Goal: Information Seeking & Learning: Learn about a topic

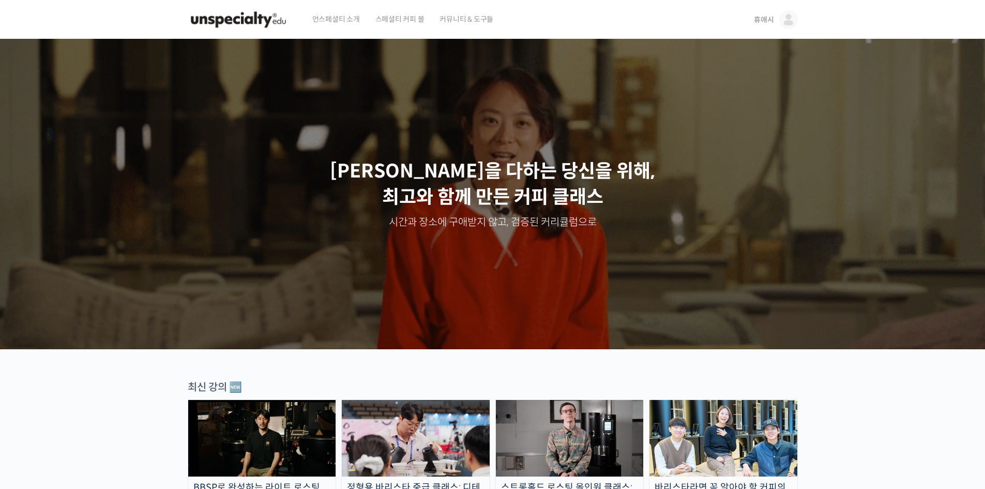
click at [352, 17] on span "언스페셜티 소개" at bounding box center [336, 18] width 48 height 39
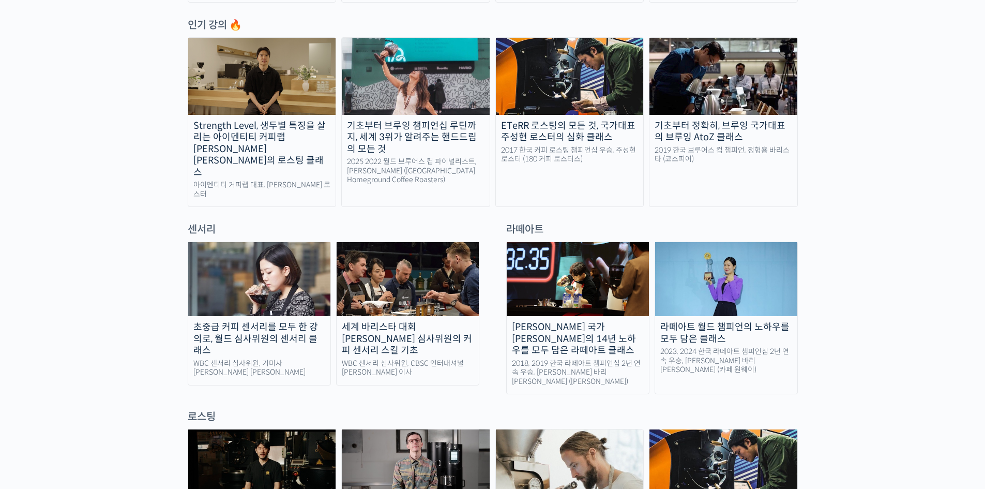
scroll to position [569, 0]
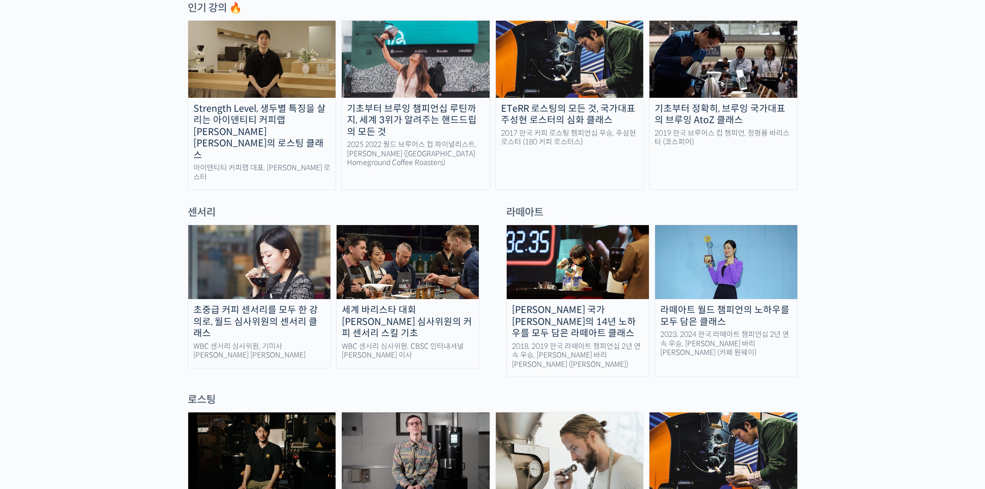
drag, startPoint x: 332, startPoint y: 221, endPoint x: 410, endPoint y: 187, distance: 84.7
drag, startPoint x: 410, startPoint y: 187, endPoint x: 367, endPoint y: 187, distance: 42.9
click at [367, 205] on div "센서리" at bounding box center [333, 212] width 302 height 14
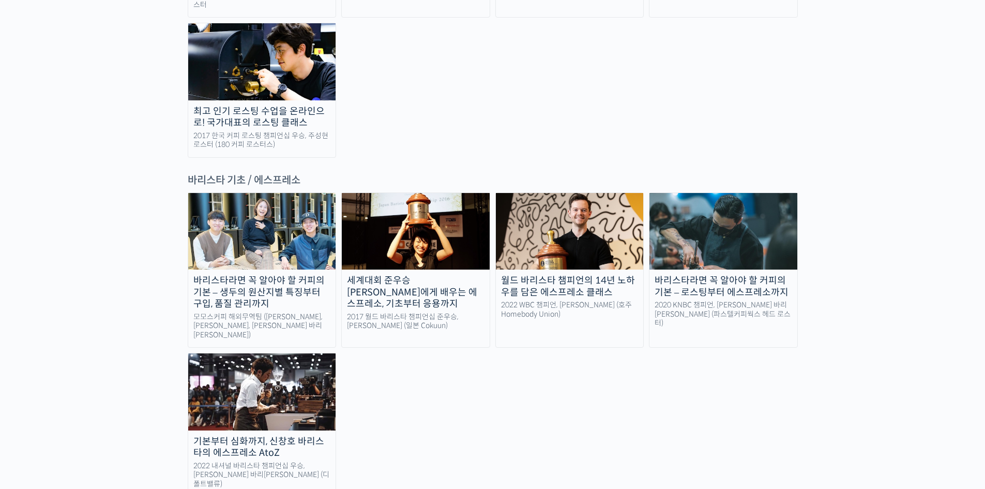
scroll to position [1292, 0]
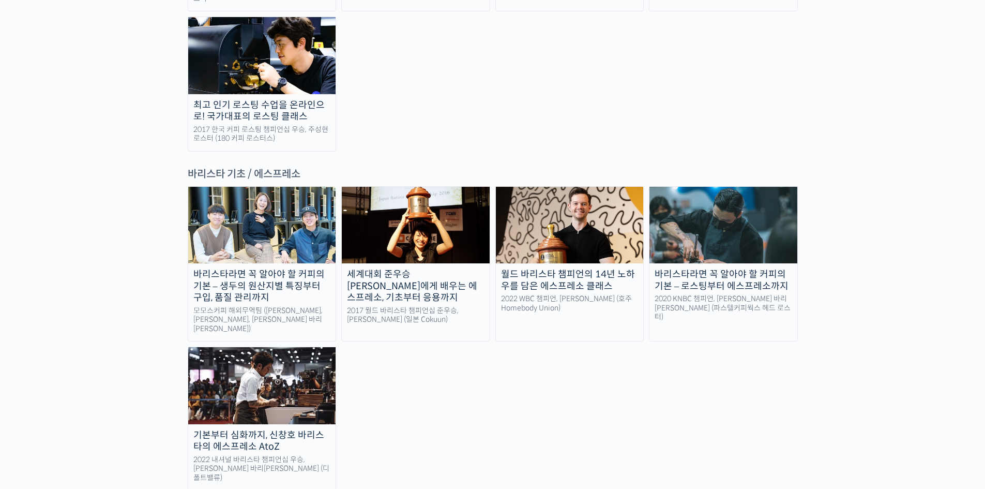
click at [677, 308] on div "바리스타라면 꼭 알아야 할 커피의 기본 – 생두의 원산지별 특징부터 구입, 품질 관리까지 모모스커피 해외무역팀 (전주연, 추경하, 김한중 바리…" at bounding box center [493, 338] width 610 height 304
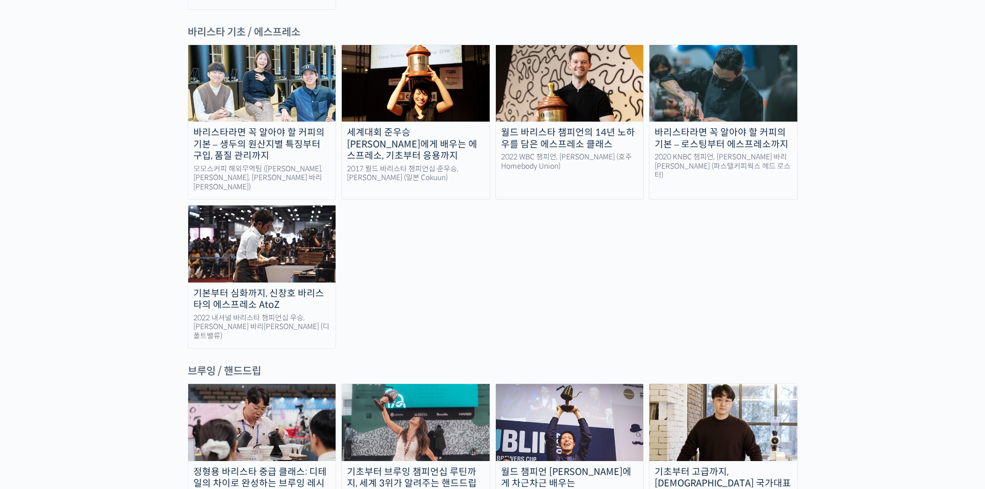
scroll to position [1448, 0]
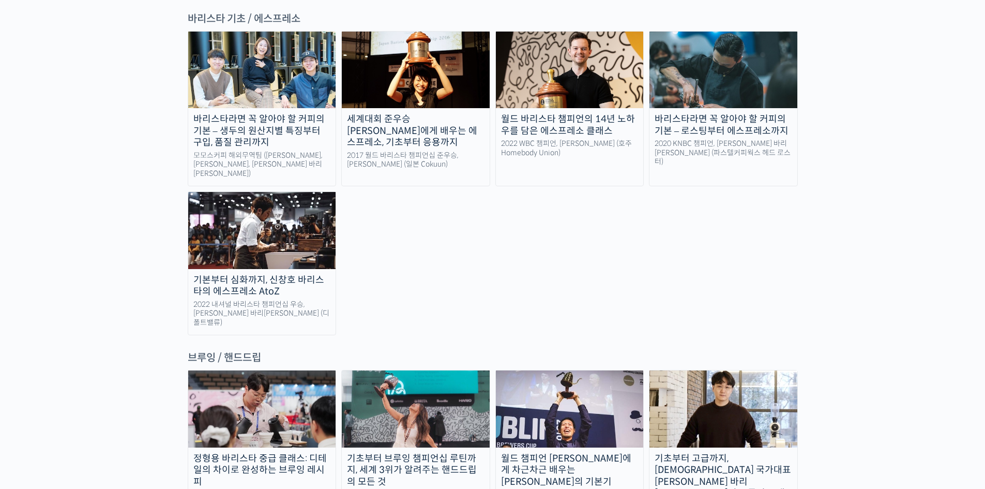
click at [460, 93] on link "세계대회 준우승 미키 스즈키에게 배우는 에스프레소, 기초부터 응용까지 2017 월드 바리스타 챔피언십 준우승, 미키 스즈키 (일본 Cokuun)" at bounding box center [415, 108] width 149 height 155
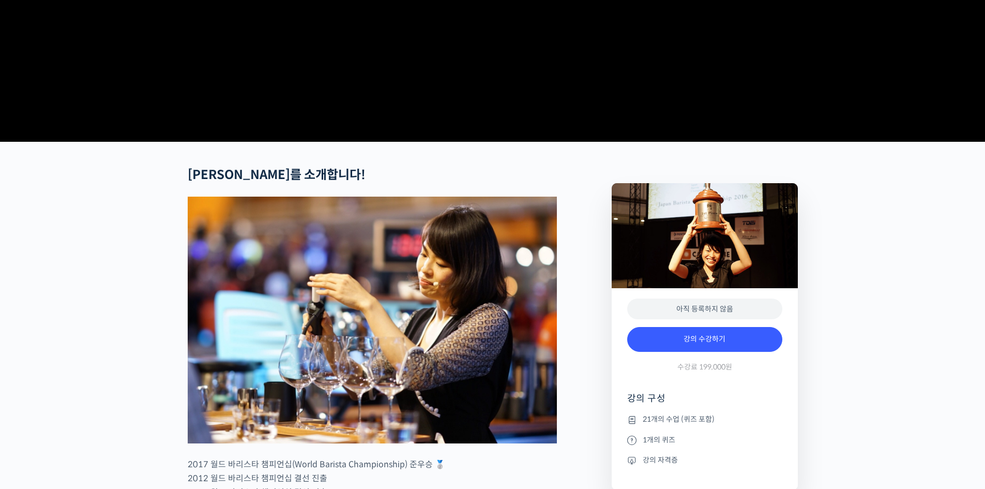
scroll to position [517, 0]
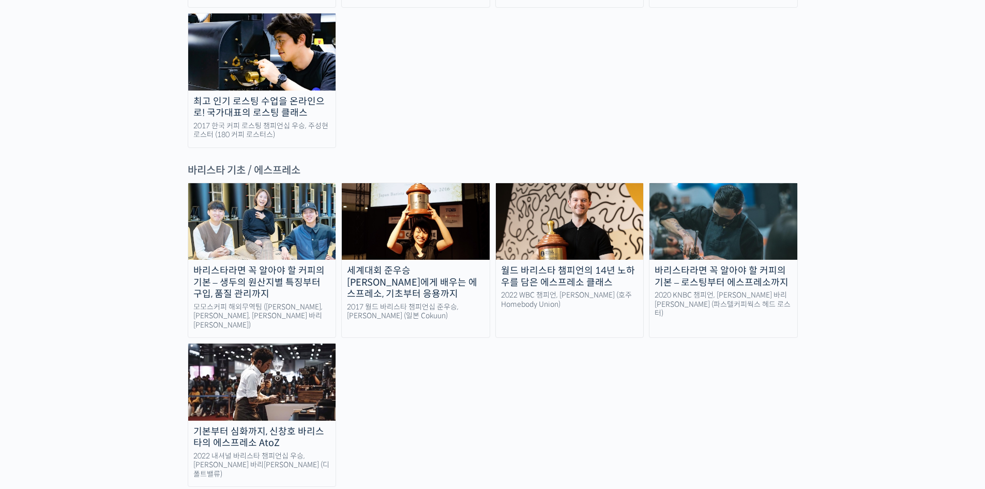
scroll to position [1292, 0]
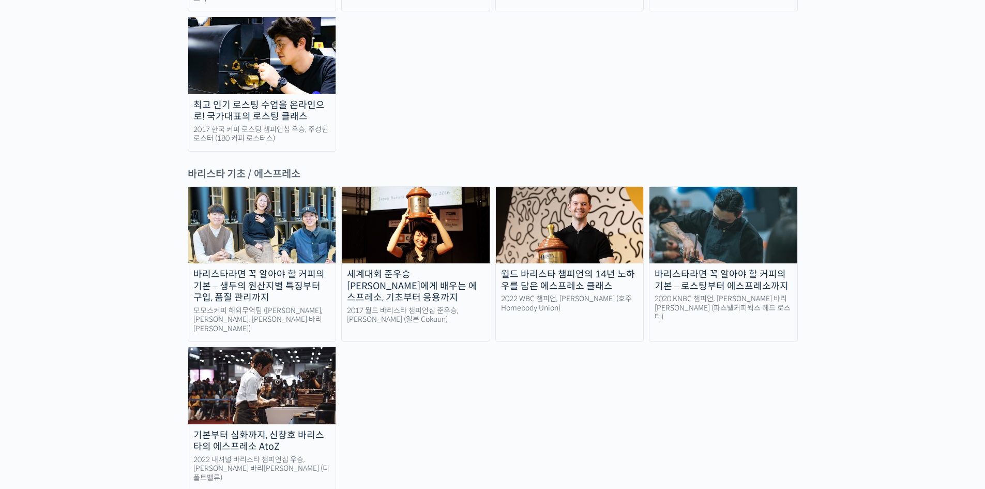
click at [541, 268] on div "월드 바리스타 챔피언의 14년 노하우를 담은 에스프레소 클래스" at bounding box center [570, 279] width 148 height 23
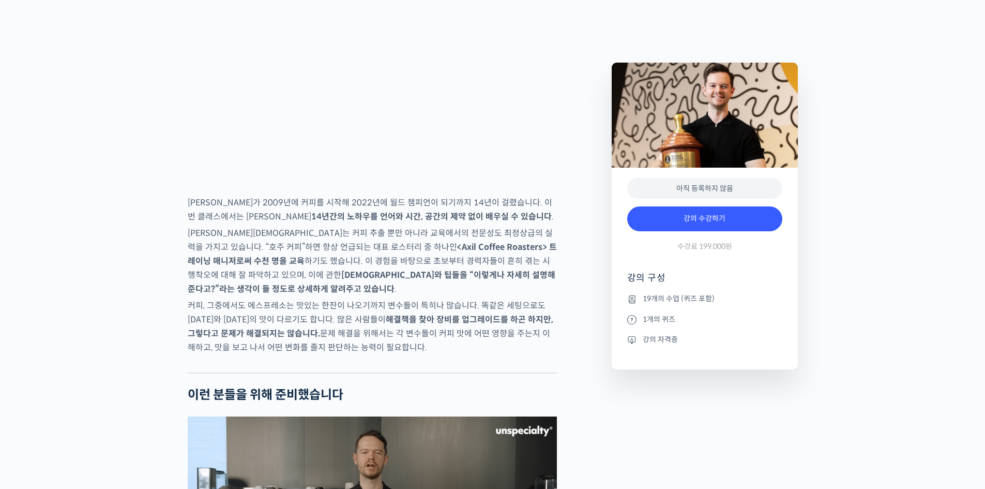
scroll to position [1551, 0]
